Goal: Task Accomplishment & Management: Use online tool/utility

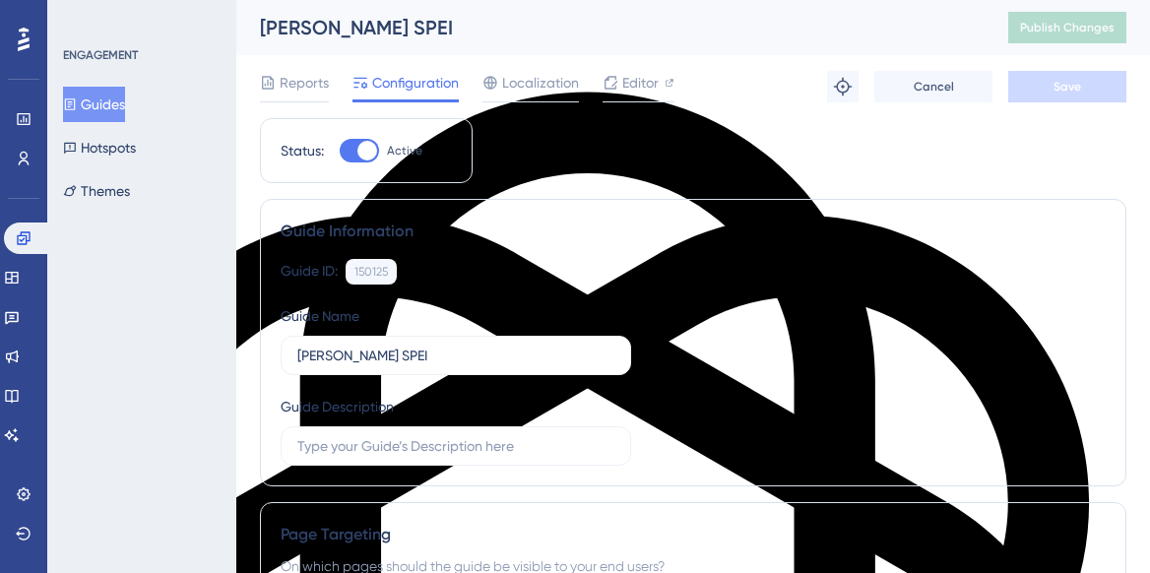
click at [99, 99] on button "Guides" at bounding box center [94, 104] width 62 height 35
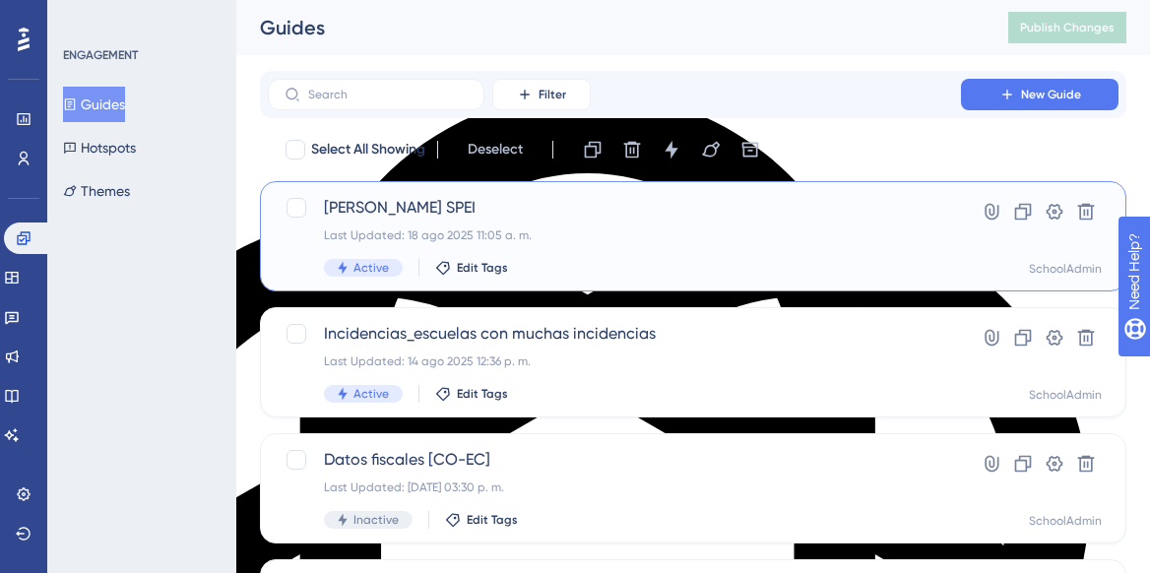
click at [599, 225] on div "Cambio CLABE SPEI Last Updated: 18 ago 2025 11:05 a. m. Active Edit Tags" at bounding box center [614, 236] width 581 height 81
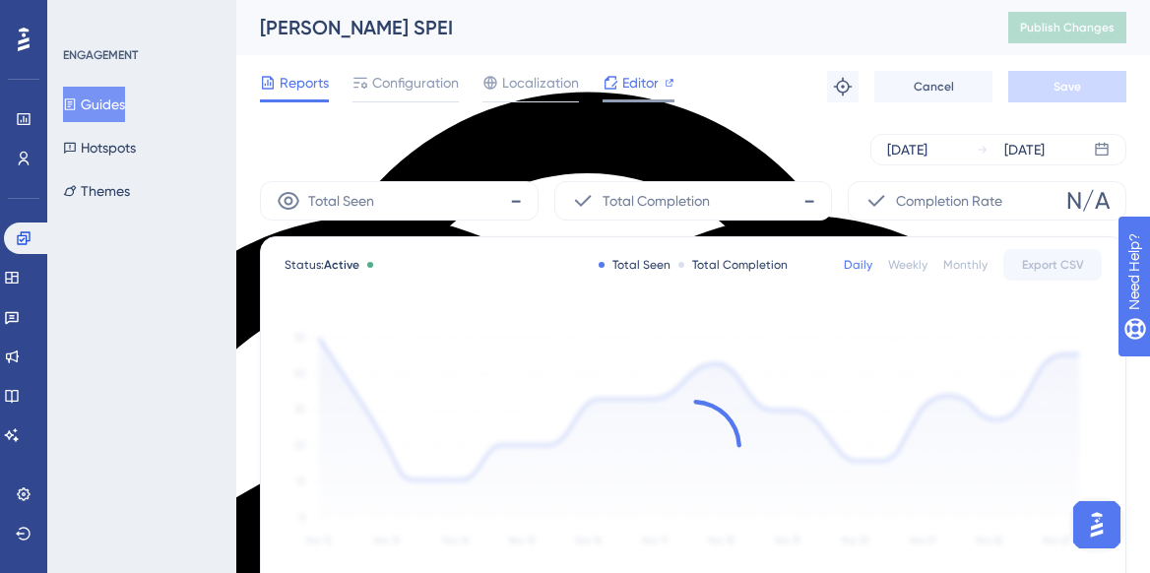
click at [637, 79] on span "Editor" at bounding box center [640, 83] width 36 height 24
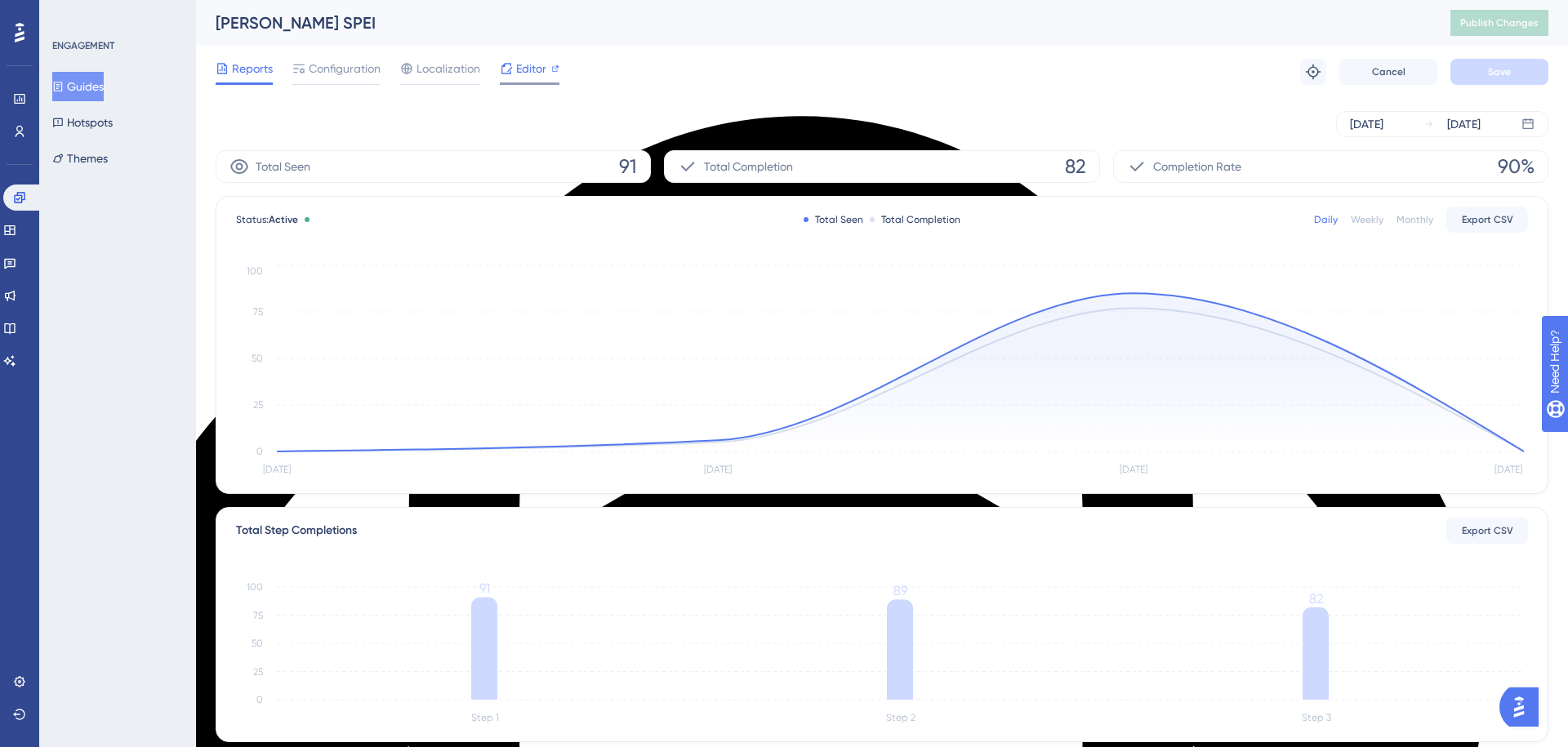
click at [532, 75] on span "Editor" at bounding box center [531, 69] width 30 height 20
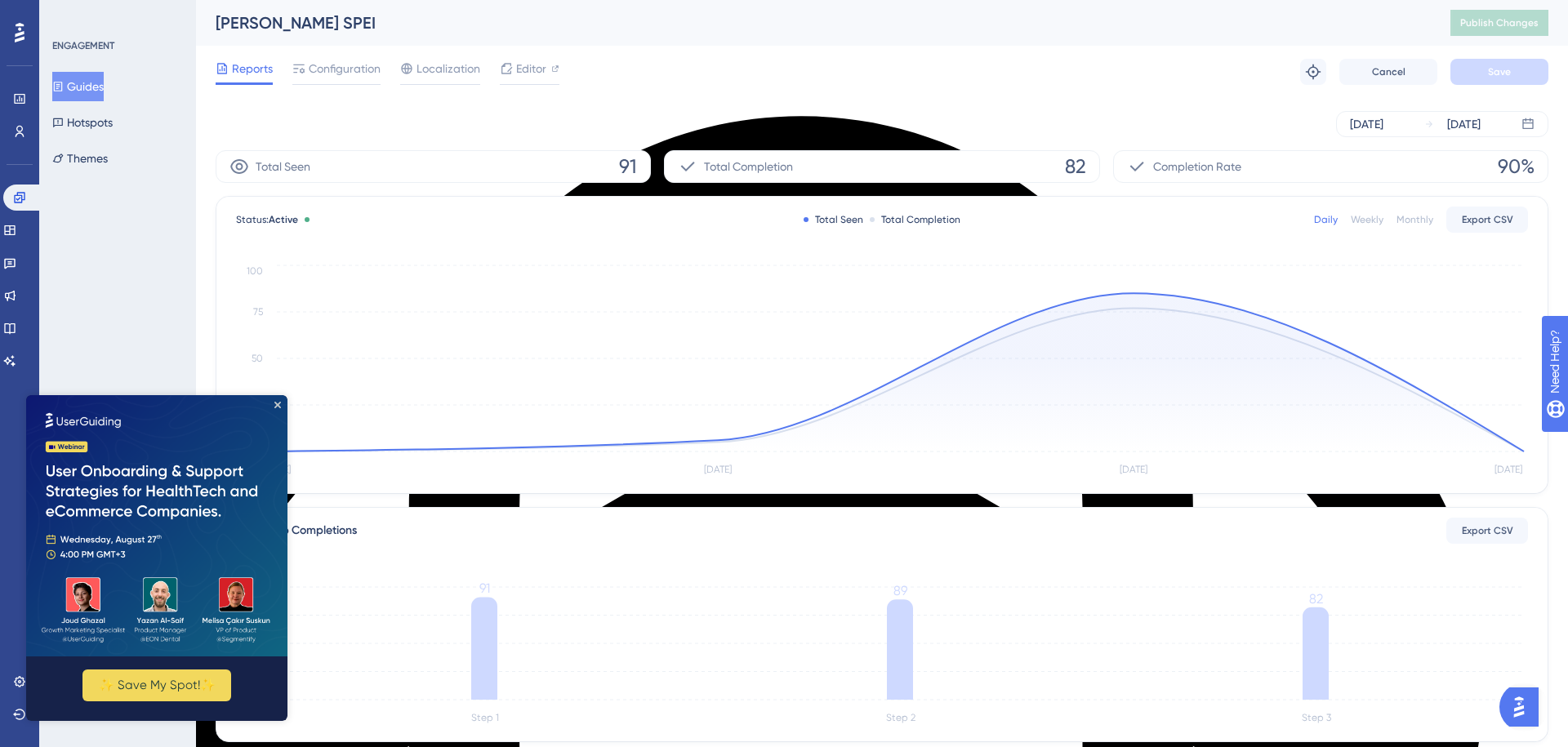
click at [104, 215] on div "ENGAGEMENT Guides Hotspots Themes" at bounding box center [117, 373] width 157 height 747
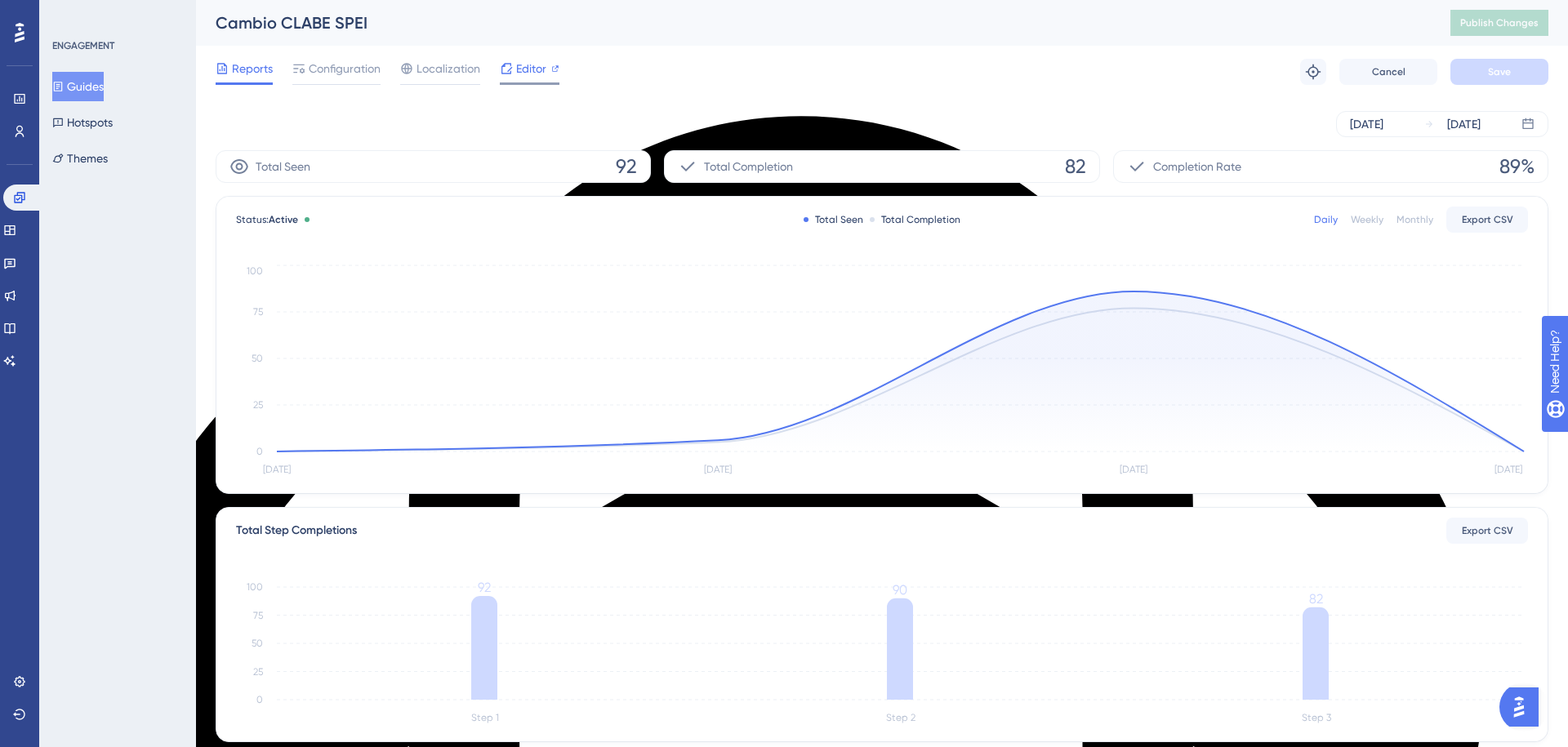
click at [530, 69] on span "Editor" at bounding box center [531, 69] width 30 height 20
click at [1494, 34] on button "Publish Changes" at bounding box center [1499, 22] width 98 height 26
click at [80, 78] on button "Guides" at bounding box center [78, 86] width 51 height 29
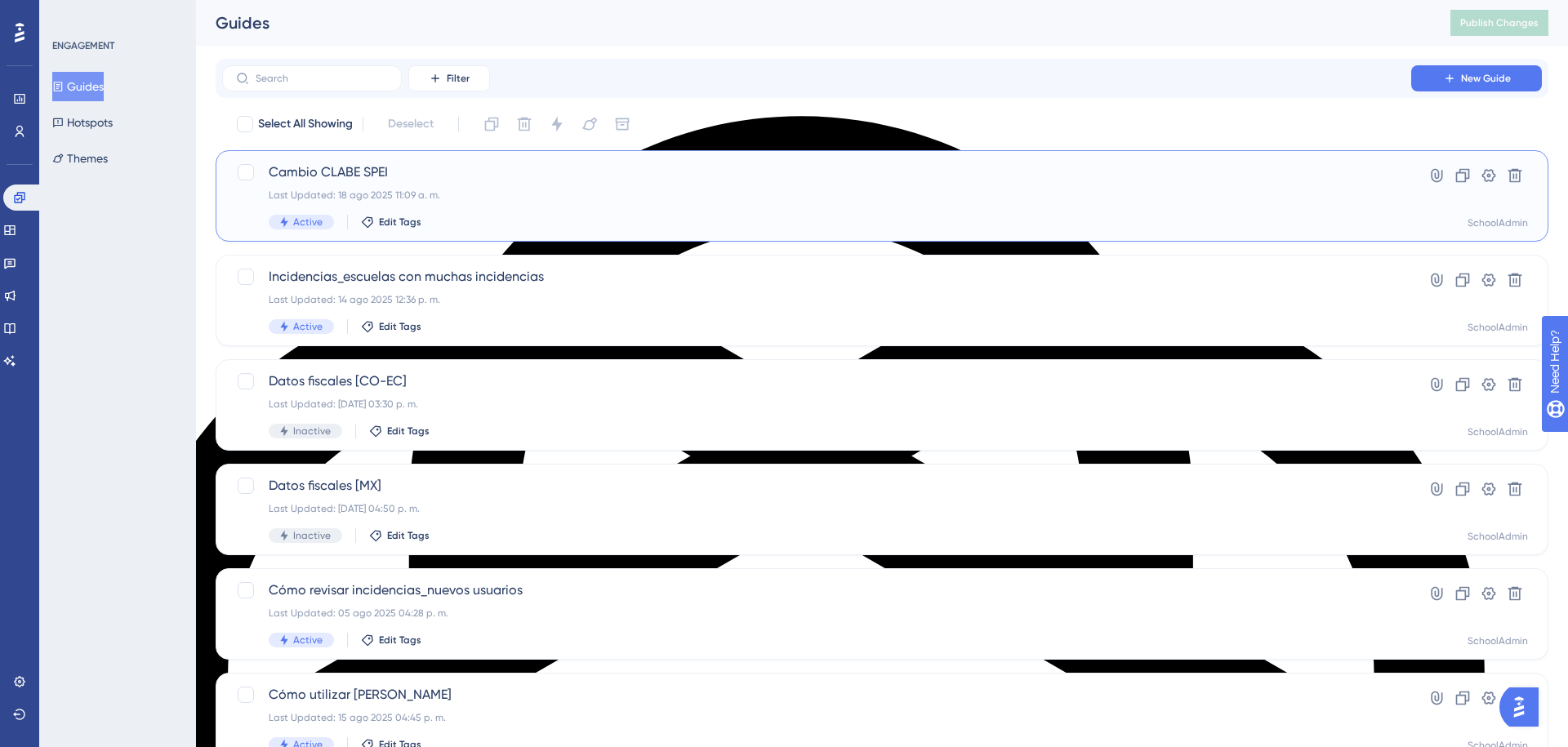
click at [493, 202] on div "Cambio CLABE SPEI Last Updated: 18 ago 2025 11:09 a. m. Active Edit Tags" at bounding box center [816, 196] width 1096 height 67
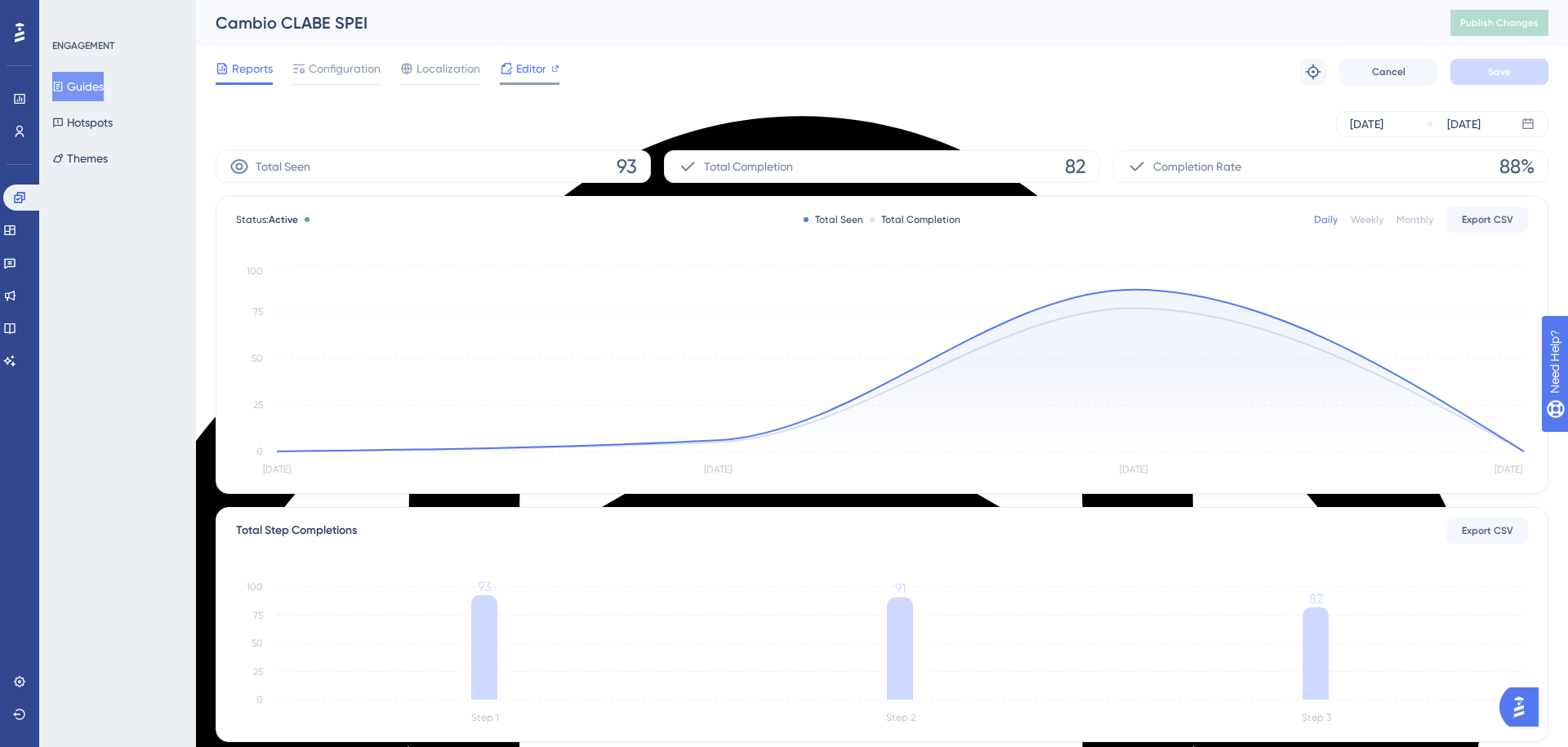
click at [516, 73] on span "Editor" at bounding box center [531, 69] width 30 height 20
click at [88, 85] on button "Guides" at bounding box center [78, 86] width 51 height 29
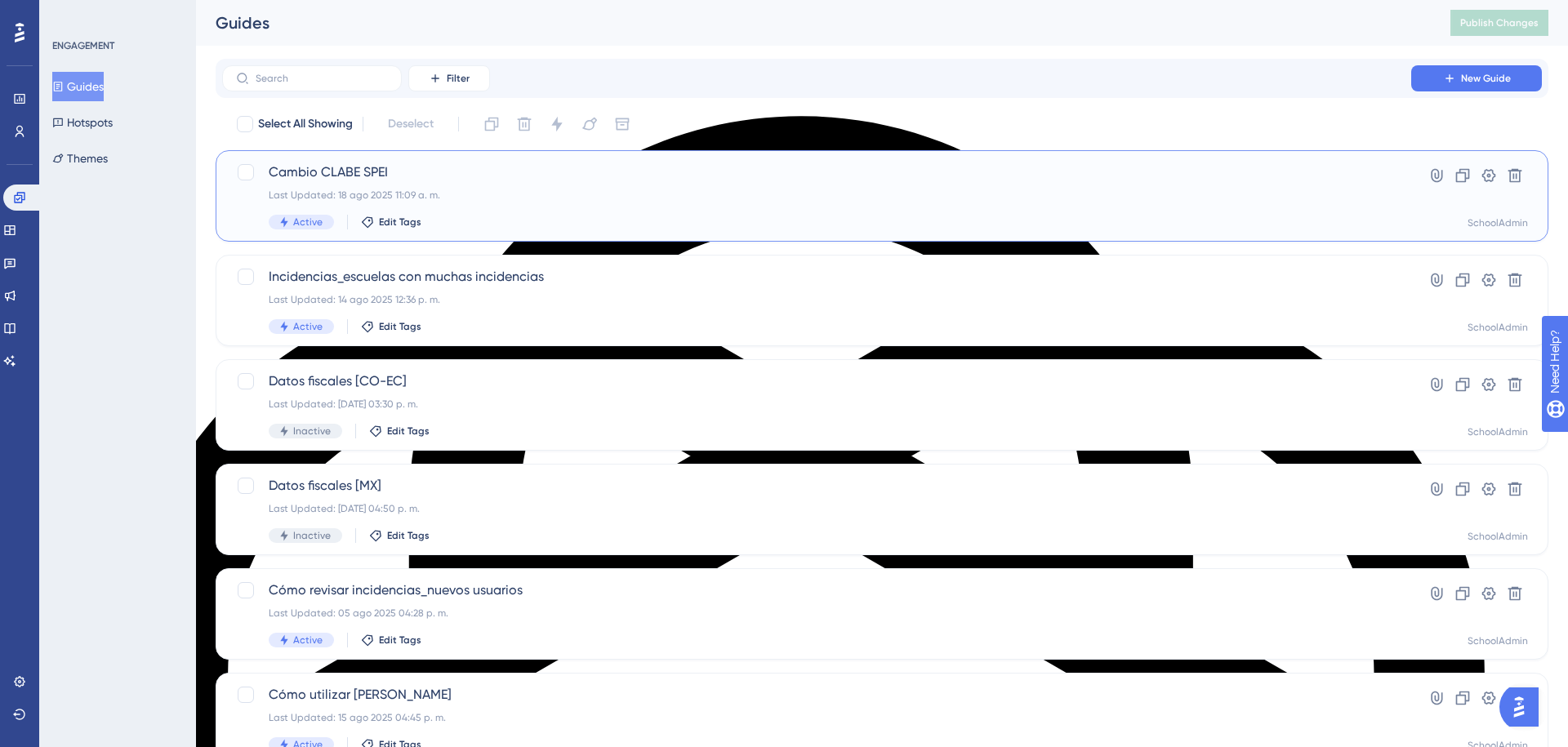
click at [583, 189] on div "Last Updated: 18 ago 2025 11:09 a. m." at bounding box center [816, 195] width 1096 height 13
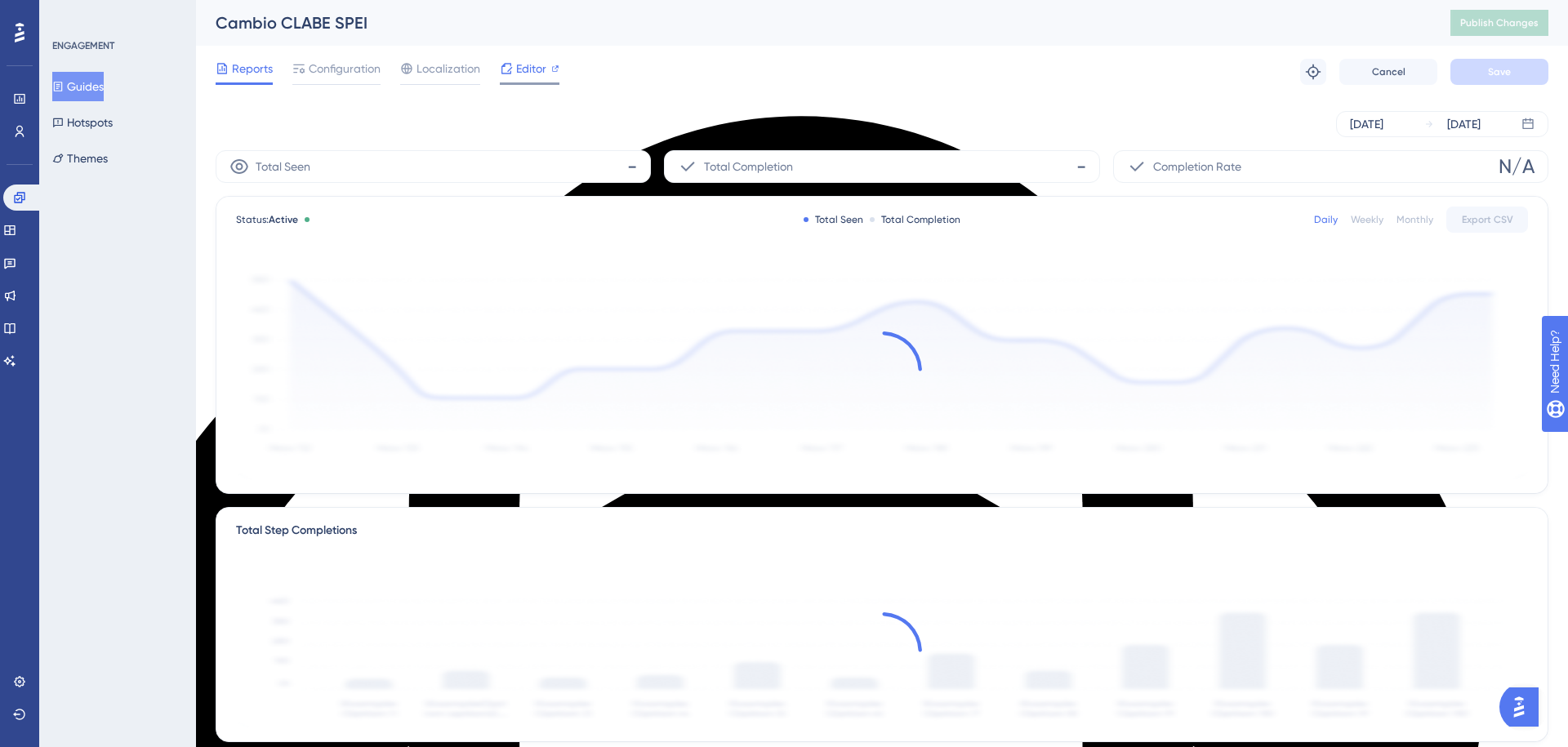
click at [520, 73] on span "Editor" at bounding box center [531, 69] width 30 height 20
